Goal: Navigation & Orientation: Understand site structure

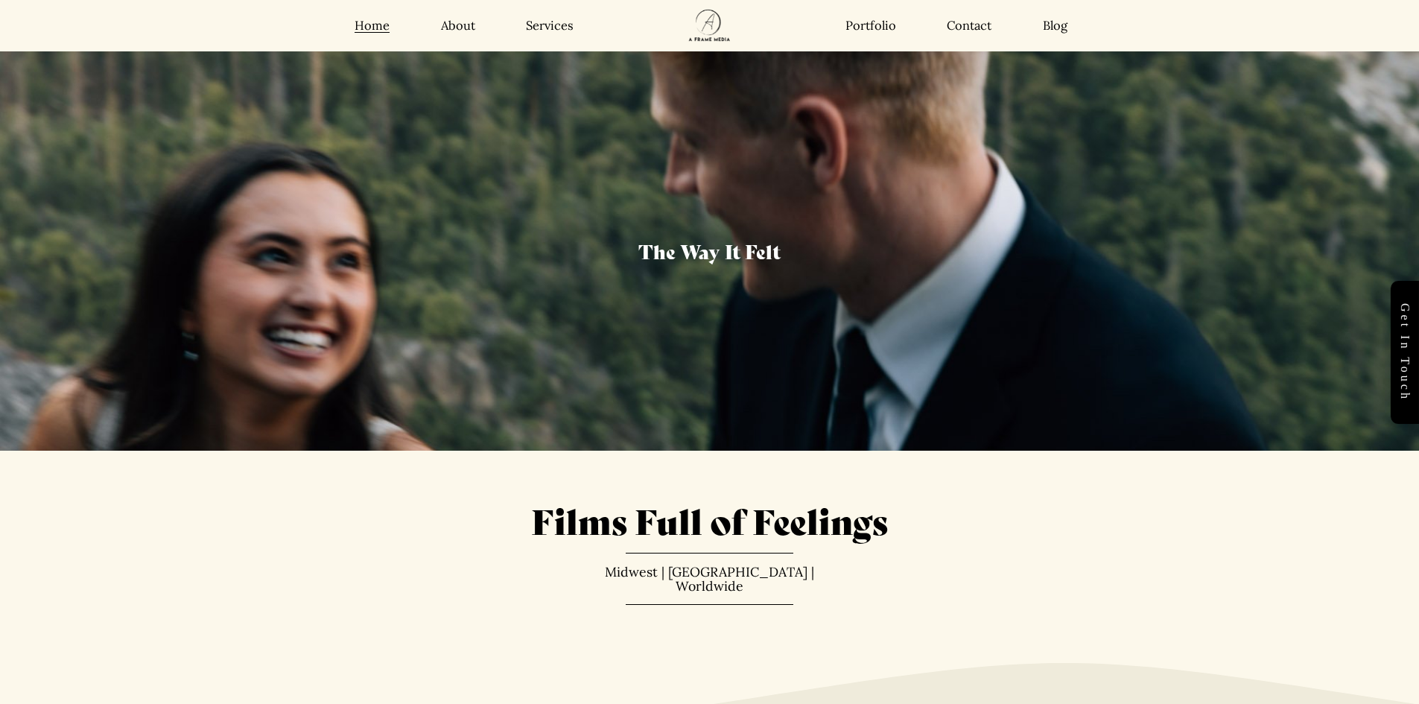
click at [1041, 25] on nav "Home About Services Portfolio Contact Blog" at bounding box center [956, 26] width 273 height 16
click at [1051, 30] on link "Blog" at bounding box center [1055, 26] width 25 height 16
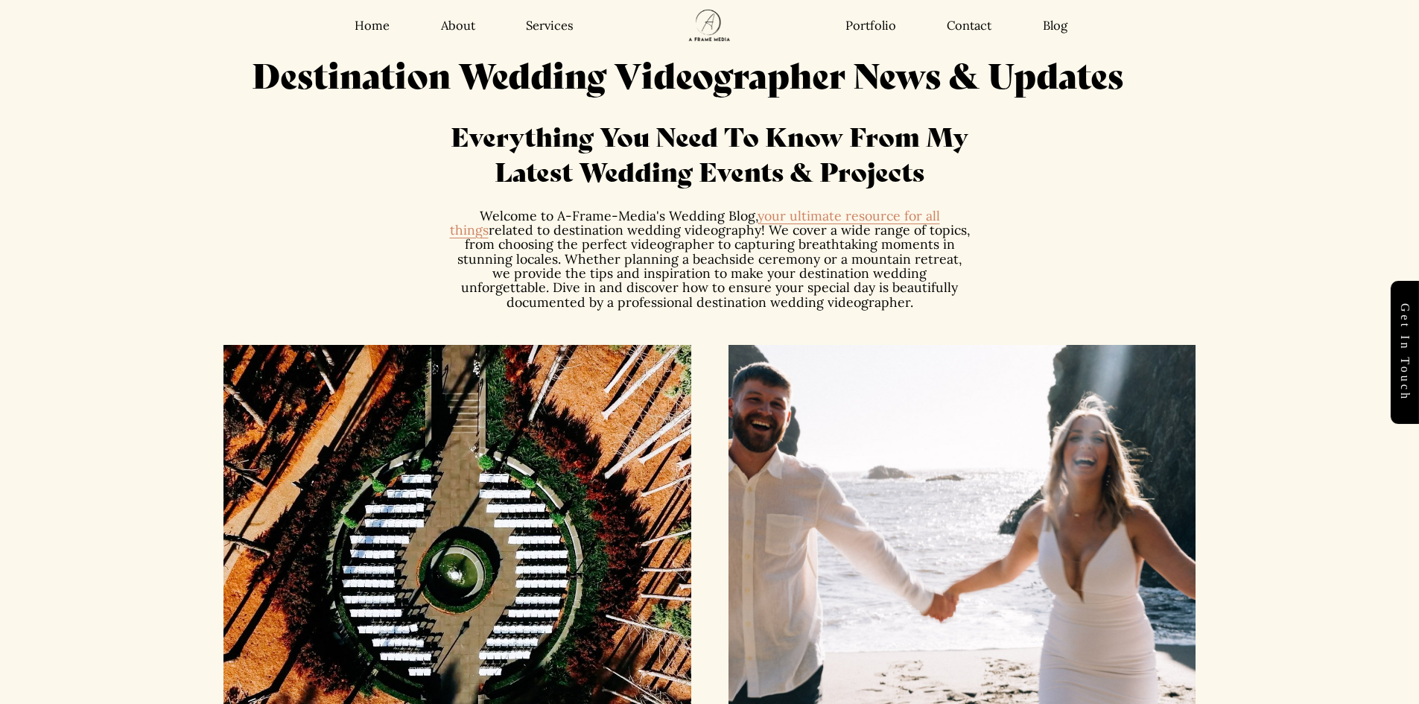
click at [957, 31] on link "Contact" at bounding box center [969, 26] width 45 height 16
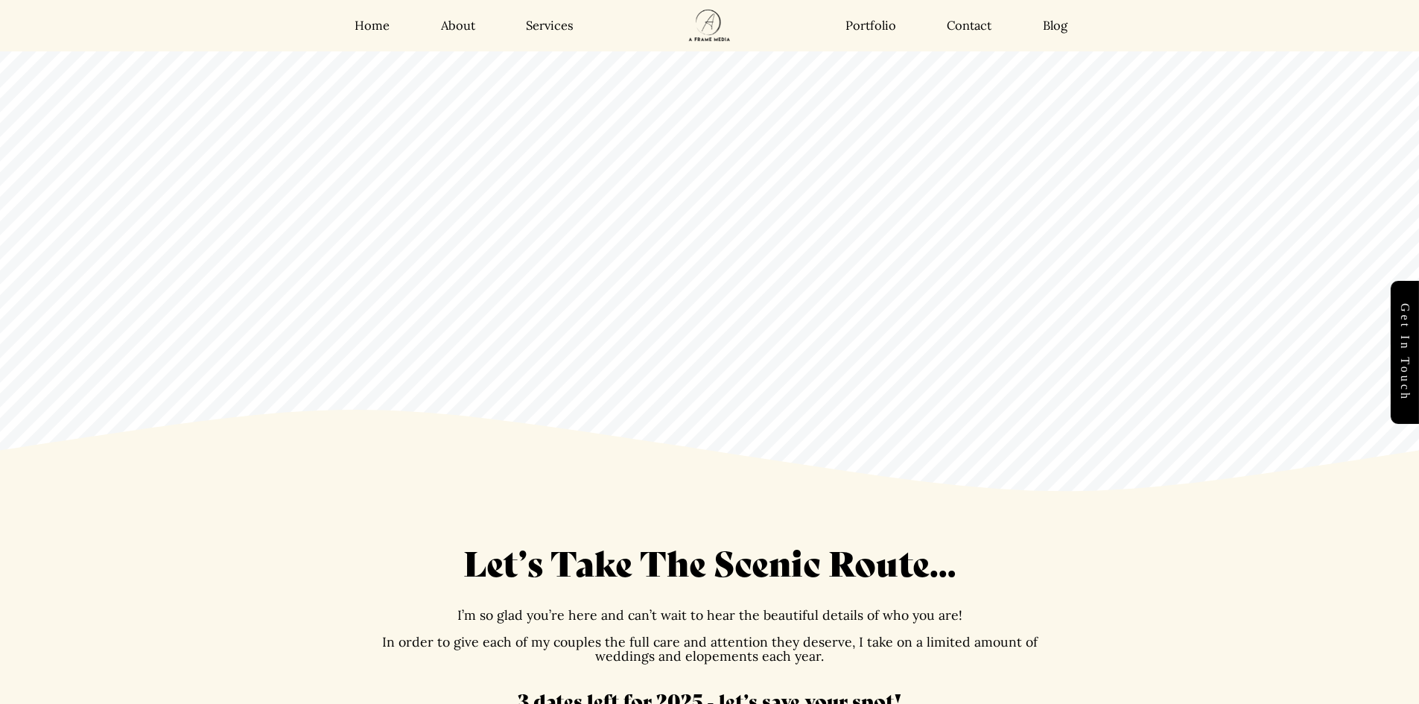
click at [872, 25] on link "Portfolio" at bounding box center [871, 26] width 51 height 16
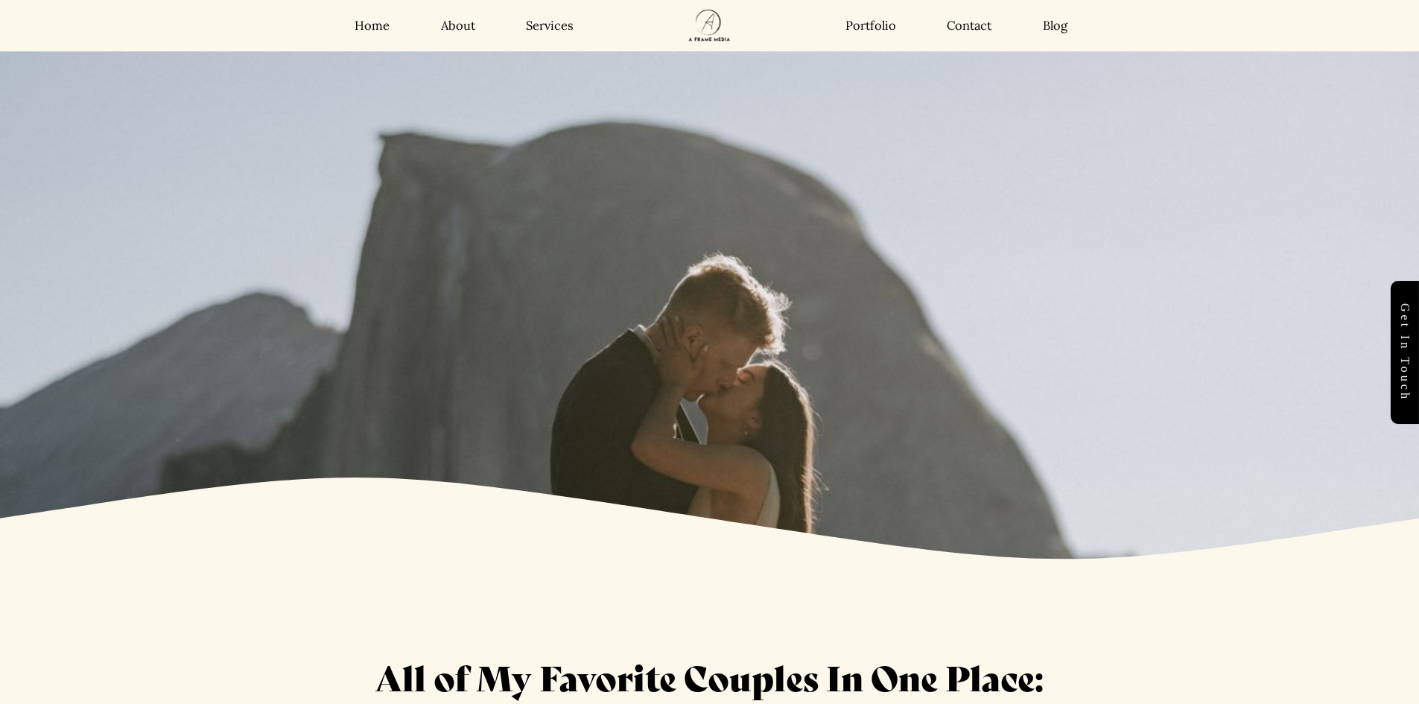
click at [550, 25] on link "Services" at bounding box center [550, 26] width 48 height 16
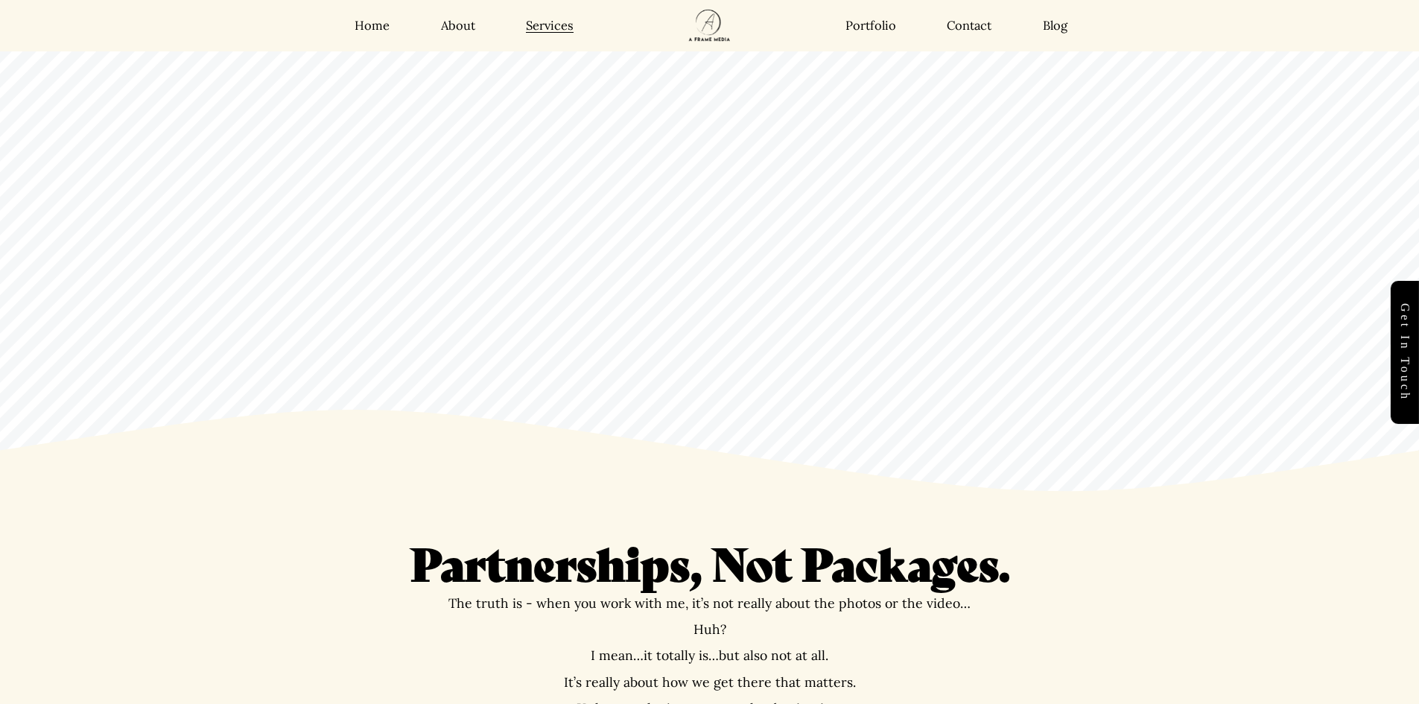
click at [452, 26] on link "About" at bounding box center [458, 26] width 34 height 16
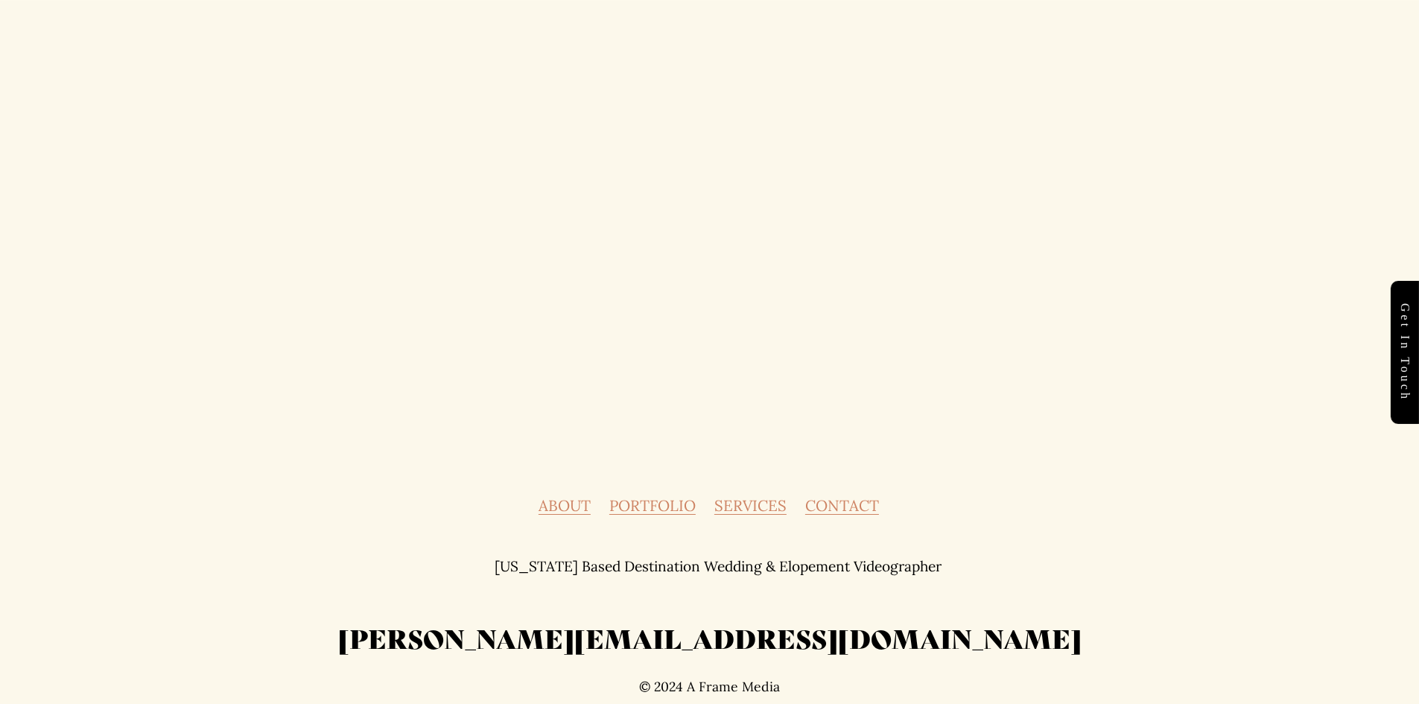
scroll to position [4268, 0]
click at [759, 501] on link "SERVICES" at bounding box center [750, 505] width 72 height 15
